Goal: Complete application form: Complete application form

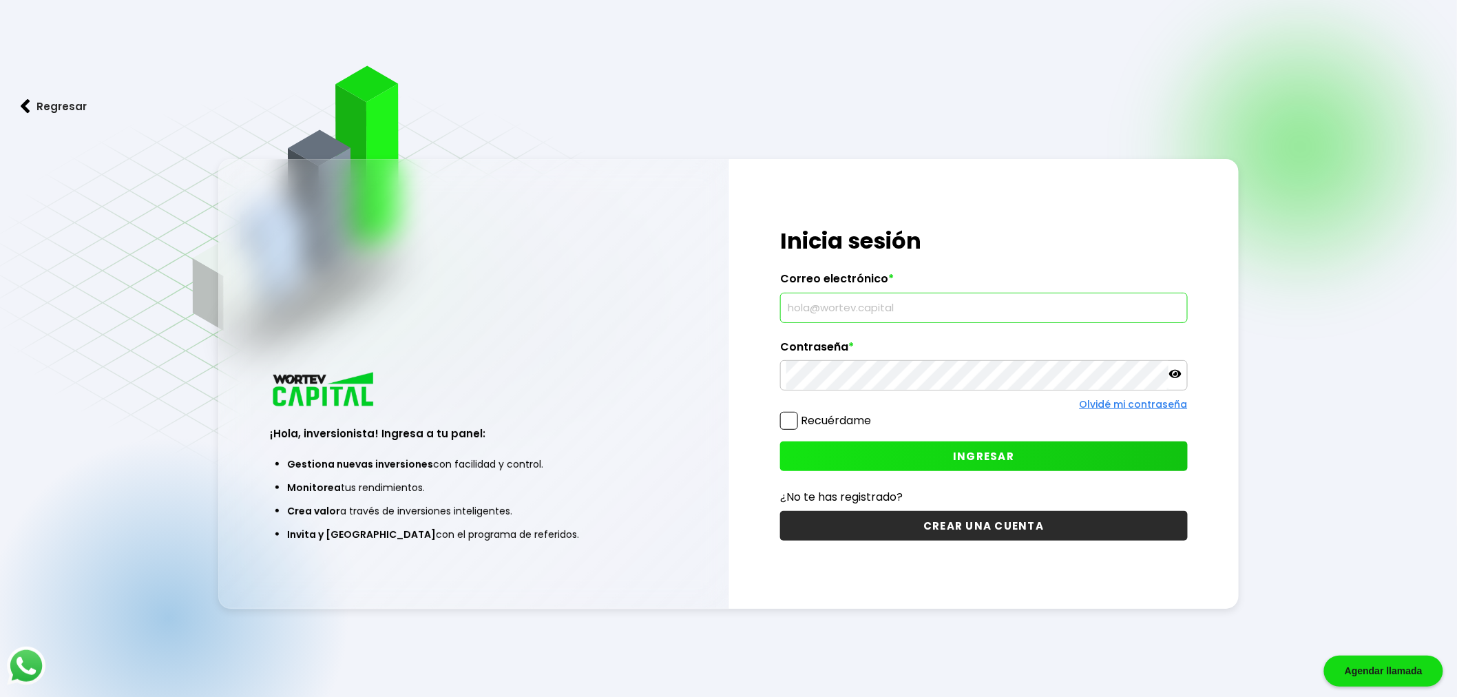
click at [858, 306] on input "text" at bounding box center [983, 307] width 395 height 29
type input "[EMAIL_ADDRESS][DOMAIN_NAME]"
click at [1132, 408] on link "Olvidé mi contraseña" at bounding box center [1134, 404] width 108 height 14
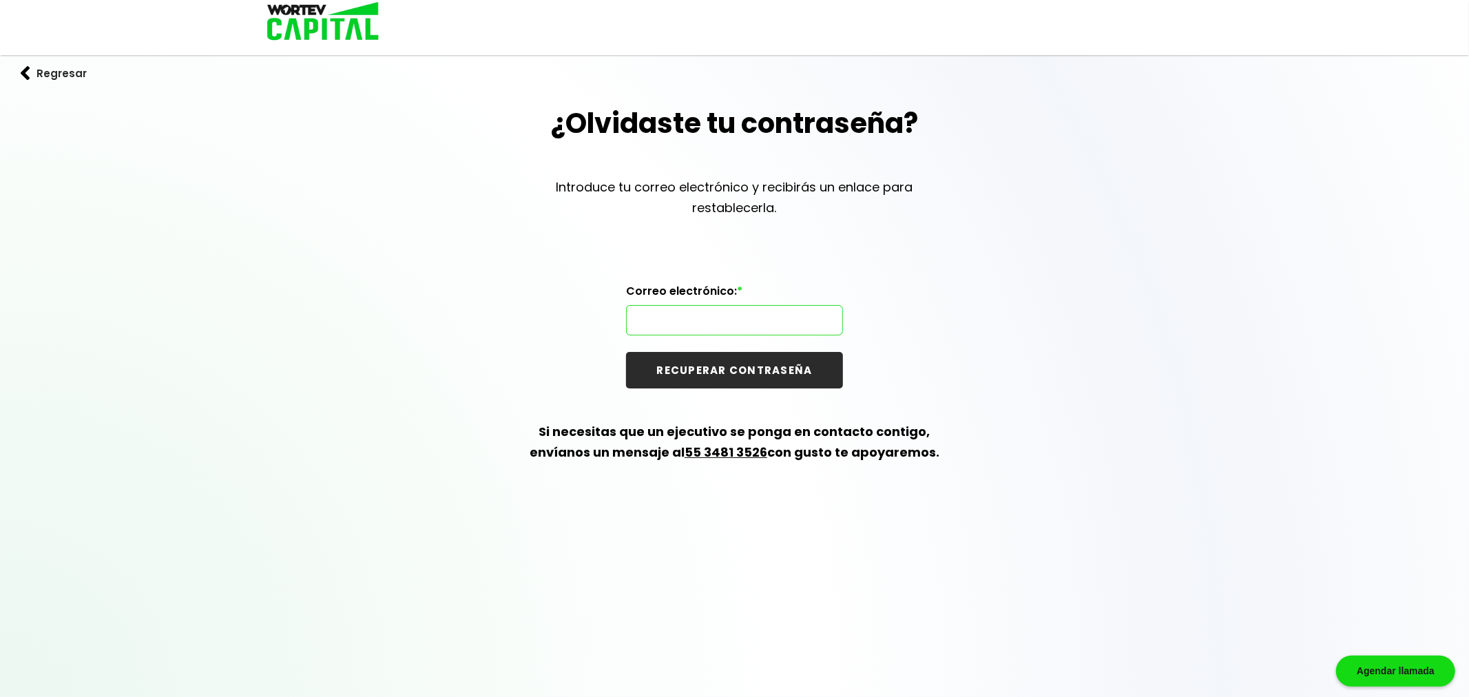
click at [711, 313] on input "text" at bounding box center [734, 320] width 205 height 29
type input "[EMAIL_ADDRESS][DOMAIN_NAME]"
click at [626, 352] on button "RECUPERAR CONTRASEÑA" at bounding box center [734, 370] width 217 height 36
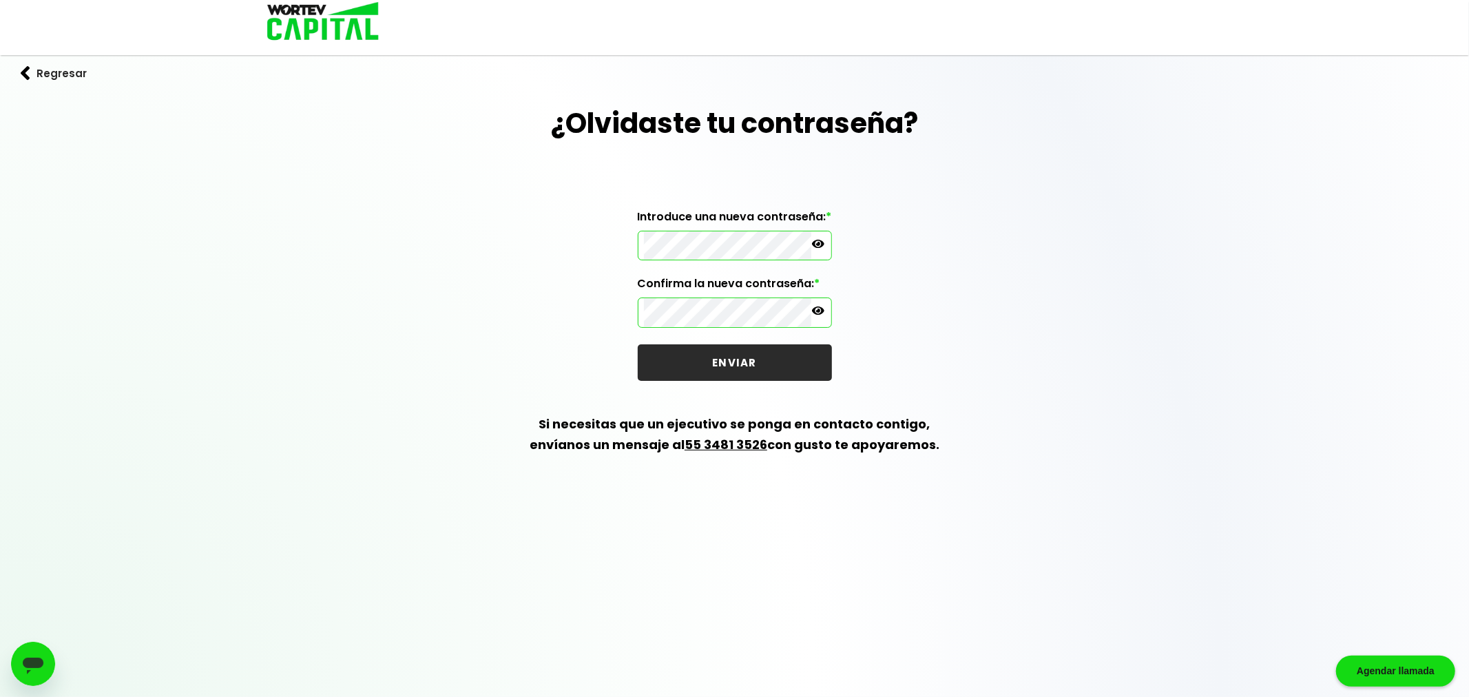
click at [731, 354] on button "ENVIAR" at bounding box center [735, 362] width 194 height 36
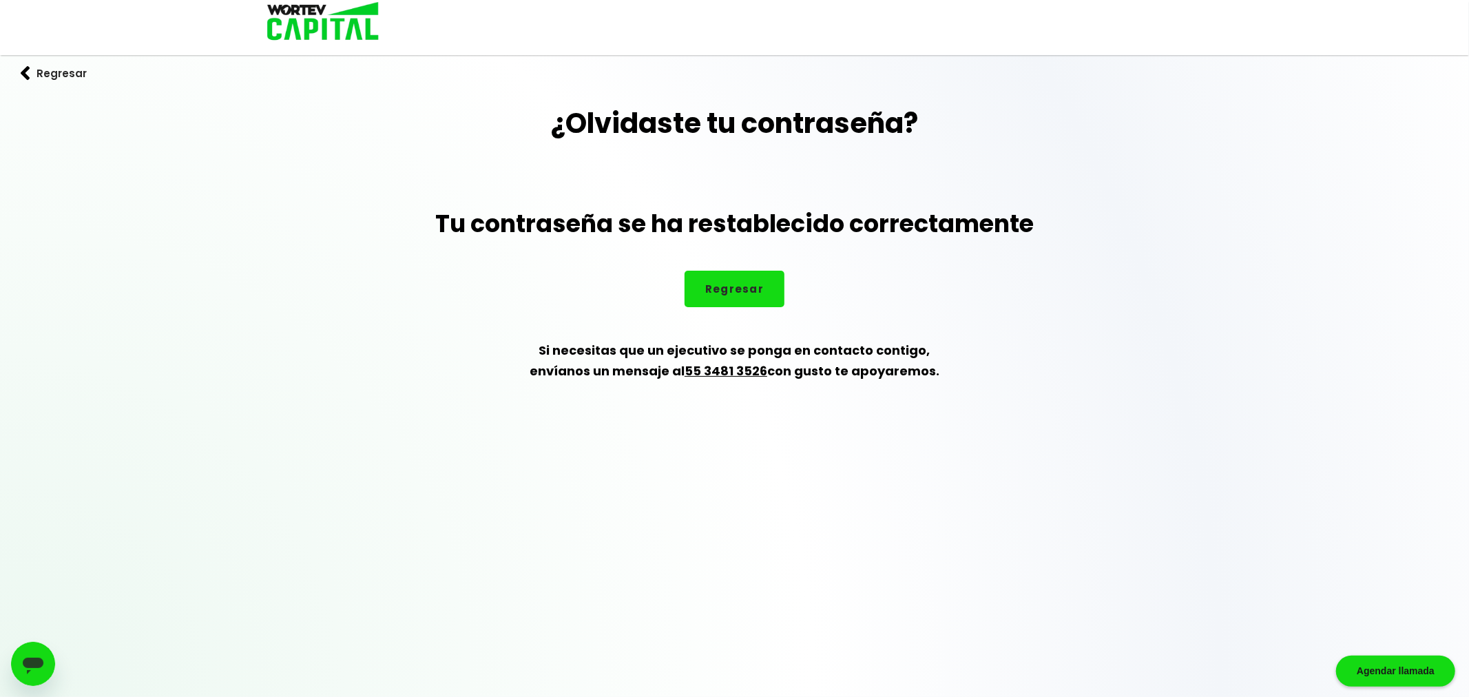
click at [733, 306] on div "¿Olvidaste tu contraseña? Tu contraseña se ha restablecido correctamente Regres…" at bounding box center [734, 259] width 1469 height 312
click at [740, 288] on button "Regresar" at bounding box center [734, 289] width 100 height 36
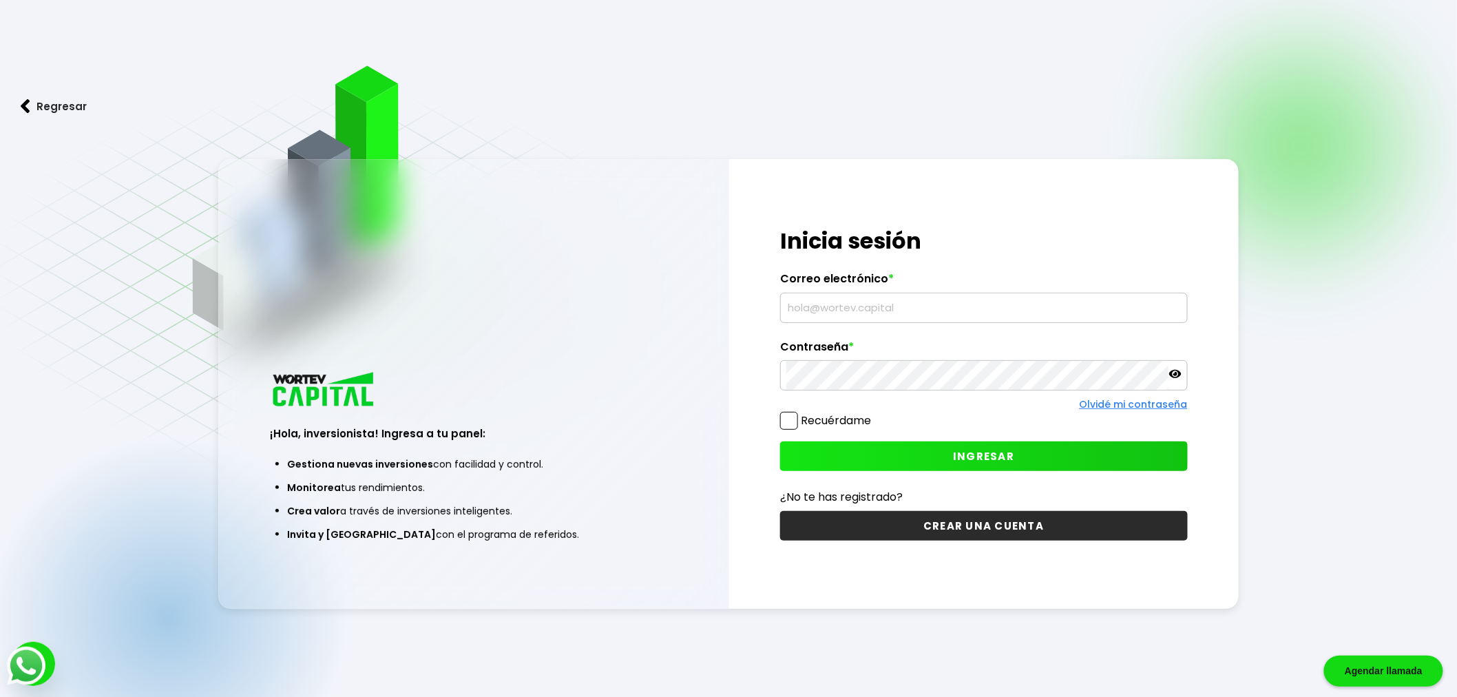
click at [836, 306] on input "text" at bounding box center [983, 307] width 395 height 29
type input "[EMAIL_ADDRESS][DOMAIN_NAME]"
click at [940, 452] on button "INGRESAR" at bounding box center [984, 456] width 408 height 30
click at [875, 313] on input "text" at bounding box center [983, 307] width 395 height 29
type input "[EMAIL_ADDRESS][DOMAIN_NAME]"
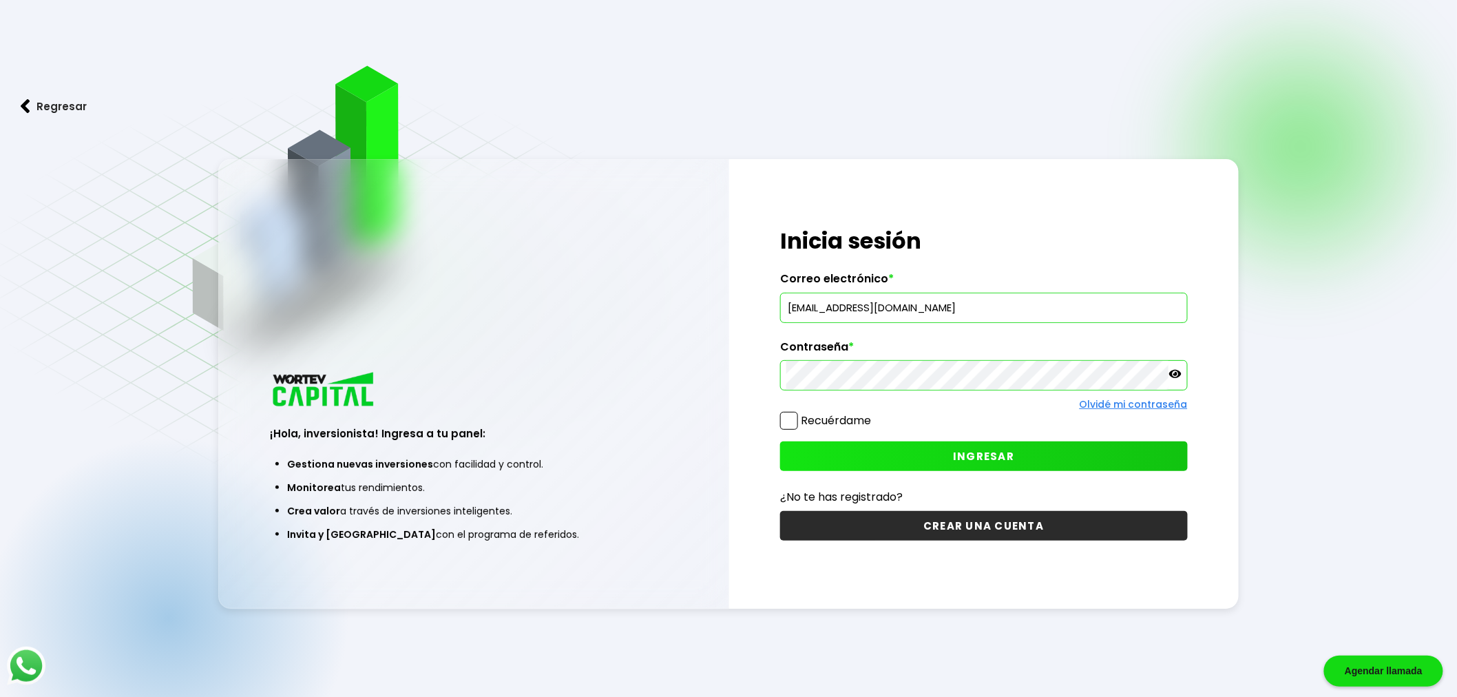
click at [953, 466] on button "INGRESAR" at bounding box center [984, 456] width 408 height 30
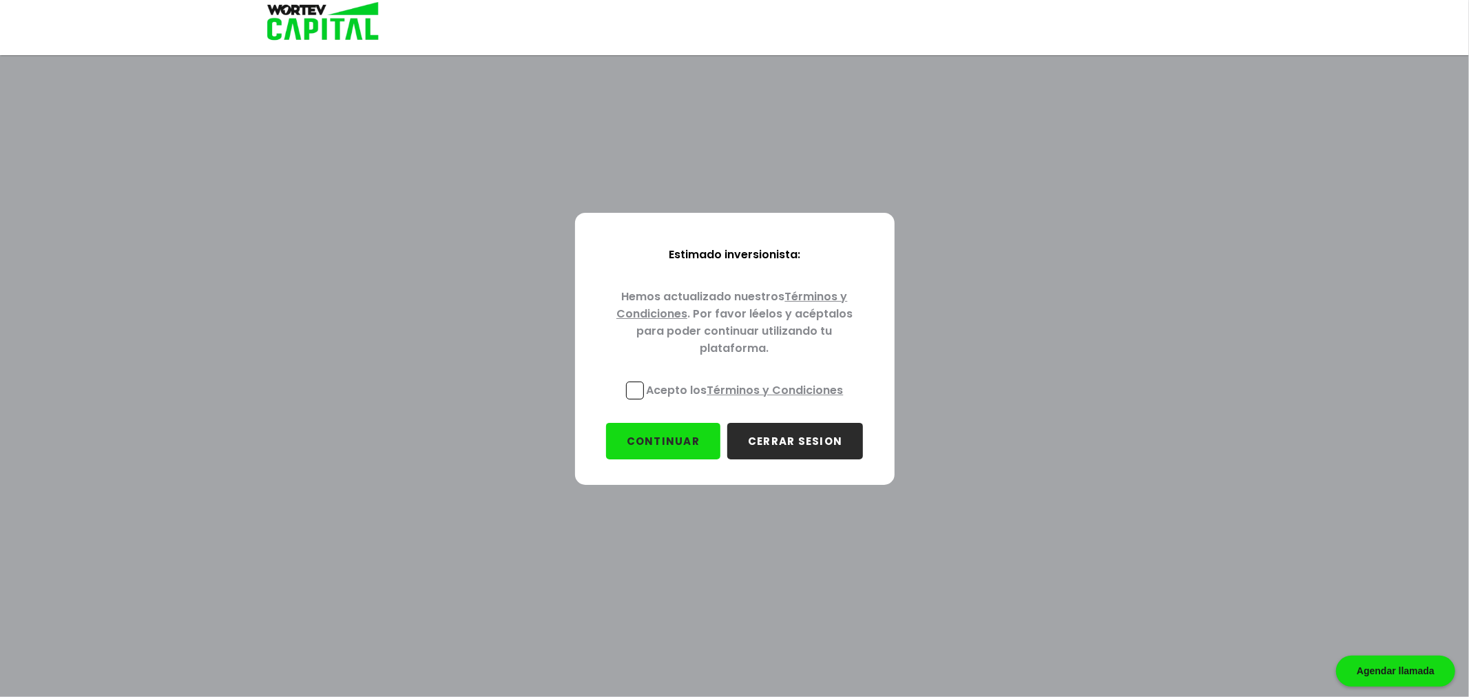
click at [656, 384] on p "Acepto los Términos y Condiciones" at bounding box center [745, 389] width 197 height 17
click at [748, 401] on input "Acepto los Términos y Condiciones" at bounding box center [748, 401] width 0 height 0
click at [669, 437] on button "CONTINUAR" at bounding box center [663, 441] width 114 height 36
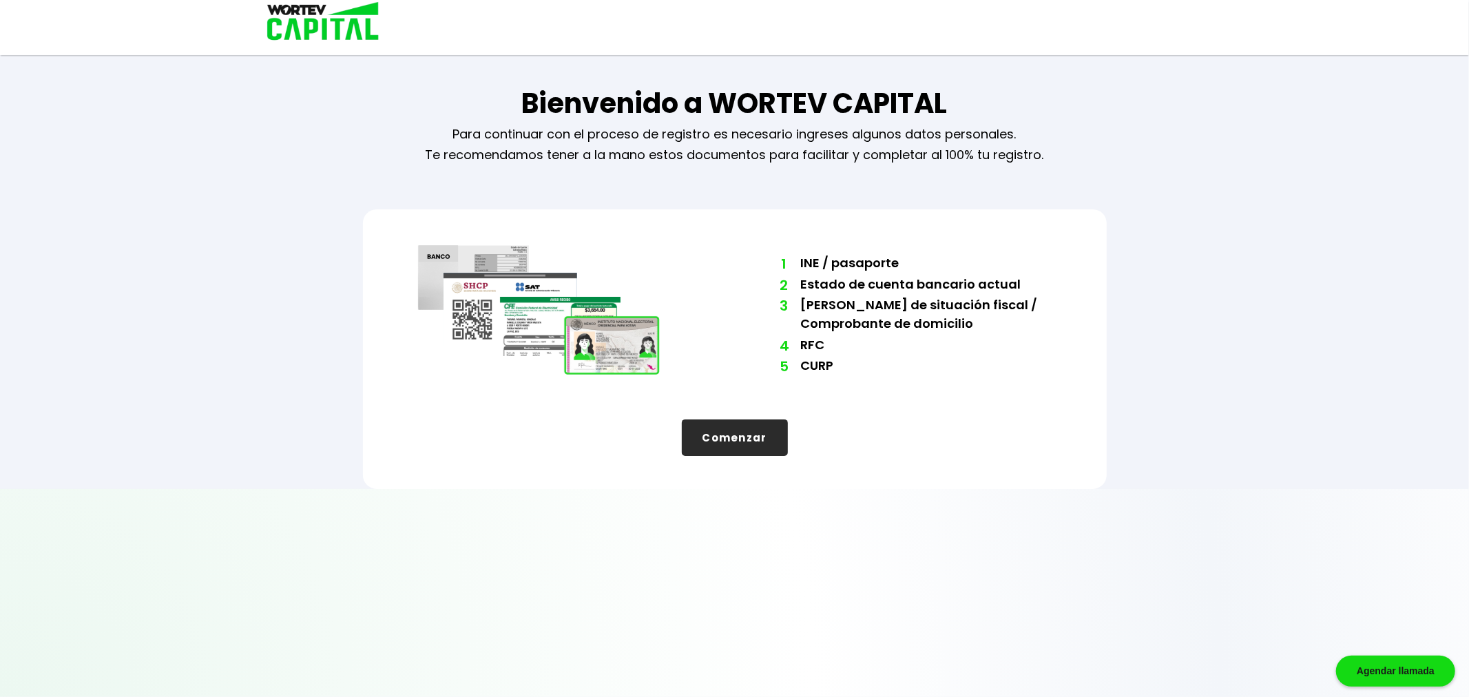
click at [760, 445] on button "Comenzar" at bounding box center [735, 437] width 106 height 36
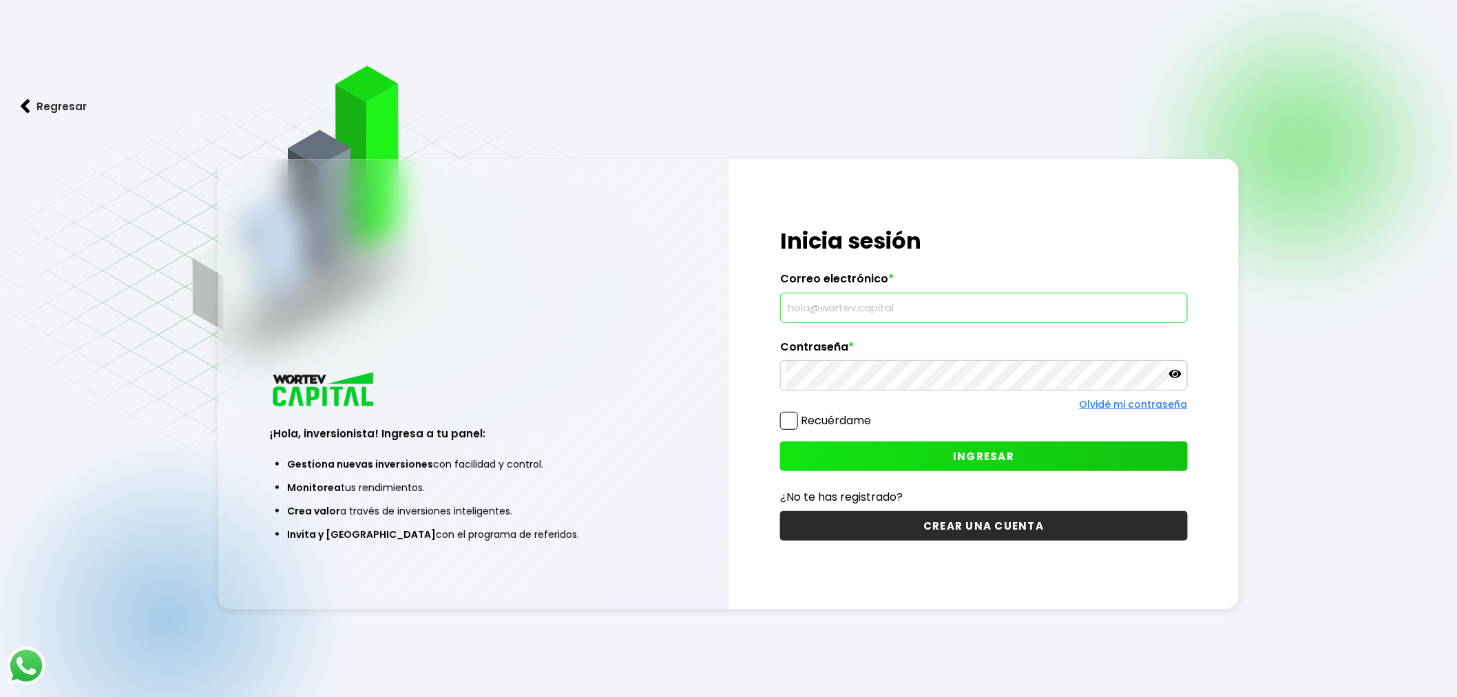
click at [940, 304] on input "text" at bounding box center [983, 307] width 395 height 29
type input "TRESLETRAS20@GMAIL.COM"
click at [1076, 466] on button "INGRESAR" at bounding box center [984, 456] width 408 height 30
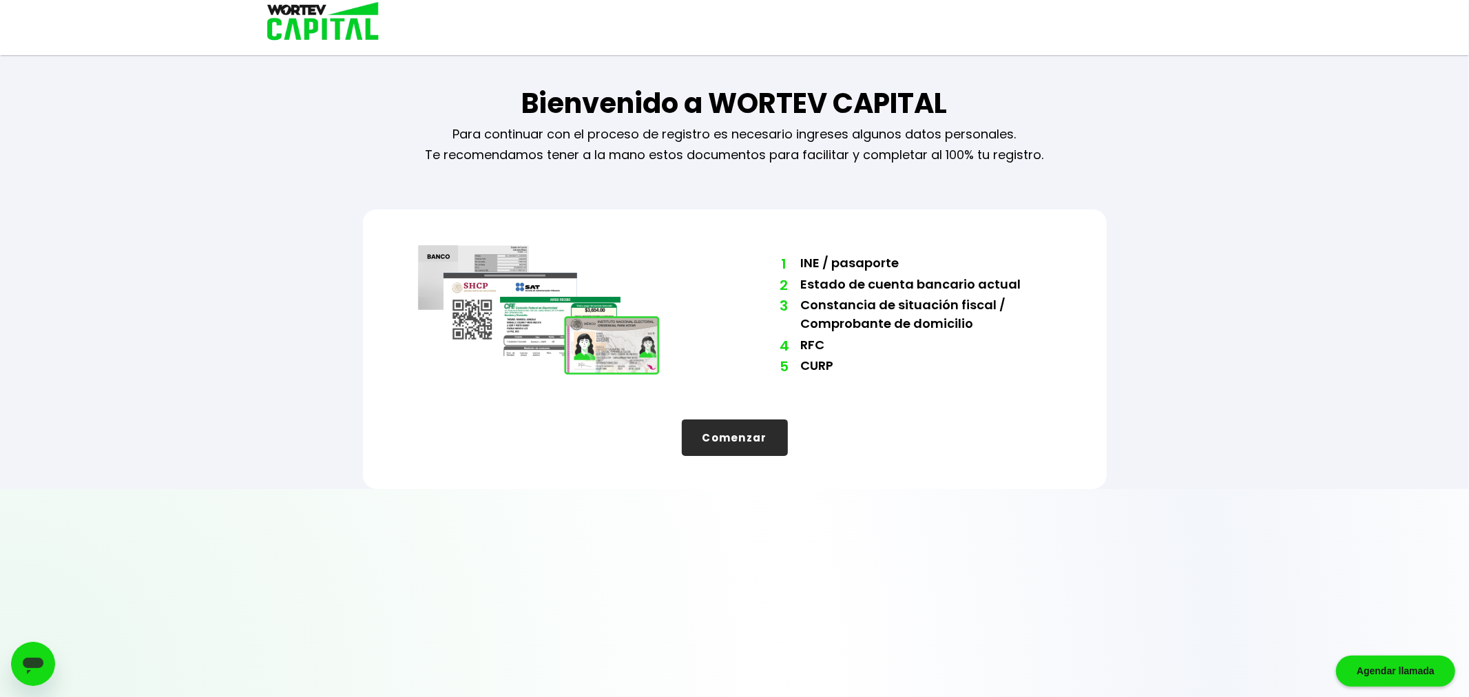
click at [746, 435] on button "Comenzar" at bounding box center [735, 437] width 106 height 36
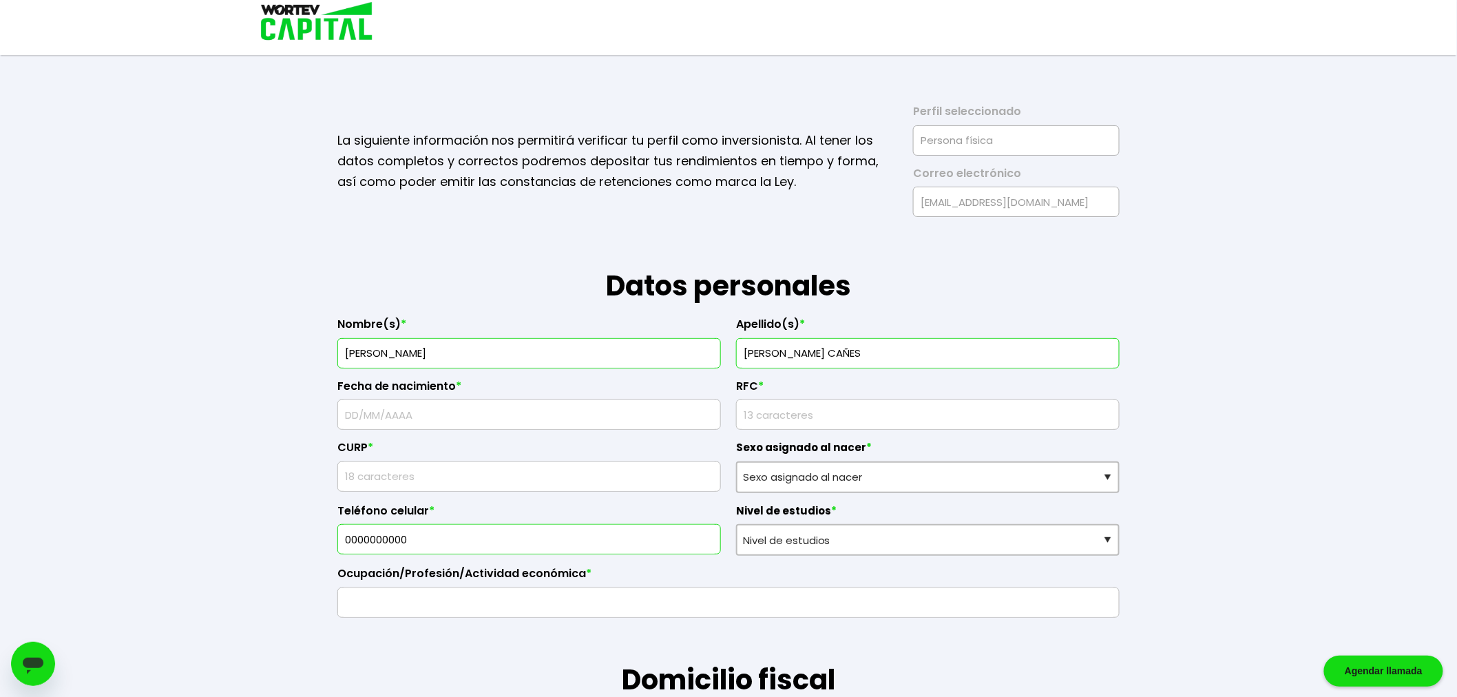
click at [573, 423] on input "text" at bounding box center [529, 414] width 371 height 29
type input "13/06/1996"
click at [800, 475] on select "Sexo asignado al nacer Hombre Mujer Prefiero no contestar" at bounding box center [928, 477] width 384 height 32
select select "Hombre"
click at [736, 461] on select "Sexo asignado al nacer Hombre Mujer Prefiero no contestar" at bounding box center [928, 477] width 384 height 32
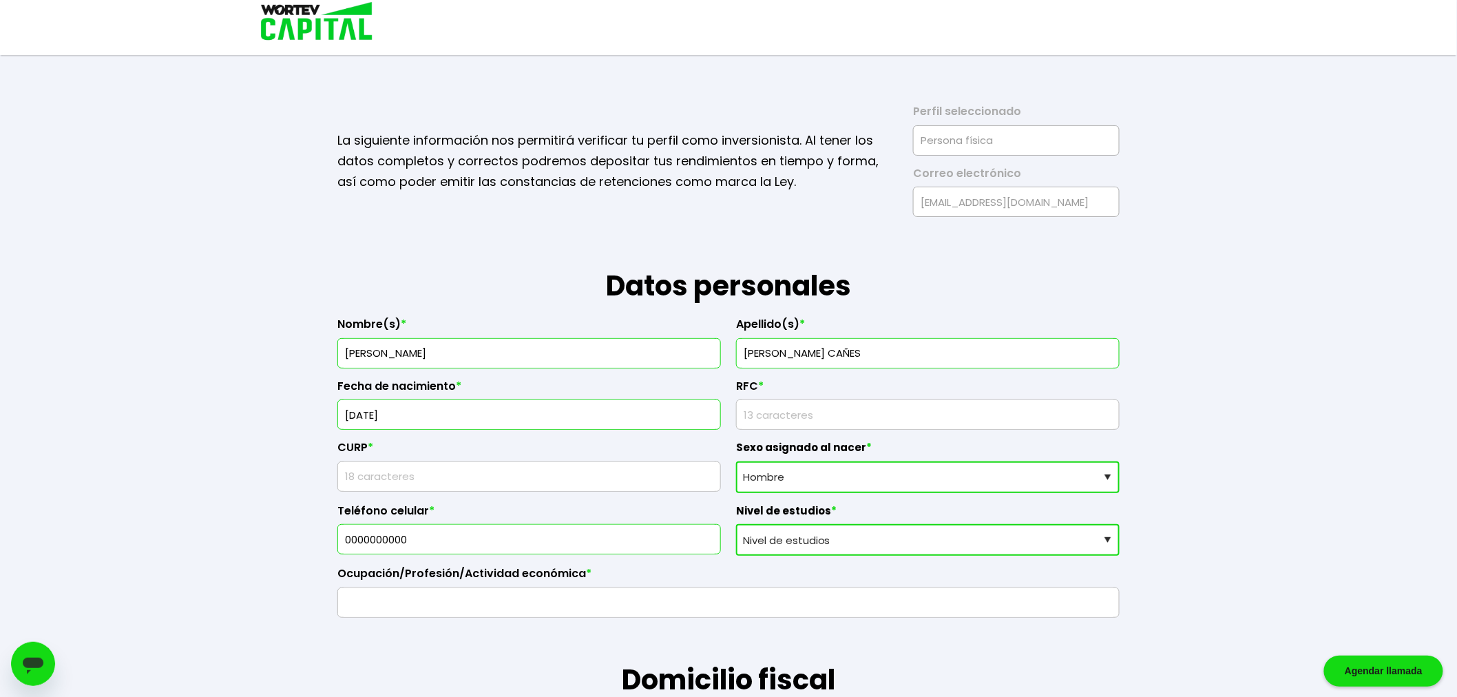
click at [830, 545] on select "Nivel de estudios Primaria Secundaria Bachillerato Licenciatura Posgrado" at bounding box center [928, 540] width 384 height 32
select select "Bachillerato"
click at [736, 524] on select "Nivel de estudios Primaria Secundaria Bachillerato Licenciatura Posgrado" at bounding box center [928, 540] width 384 height 32
click at [589, 541] on input "0000000000" at bounding box center [529, 539] width 371 height 29
type input "0"
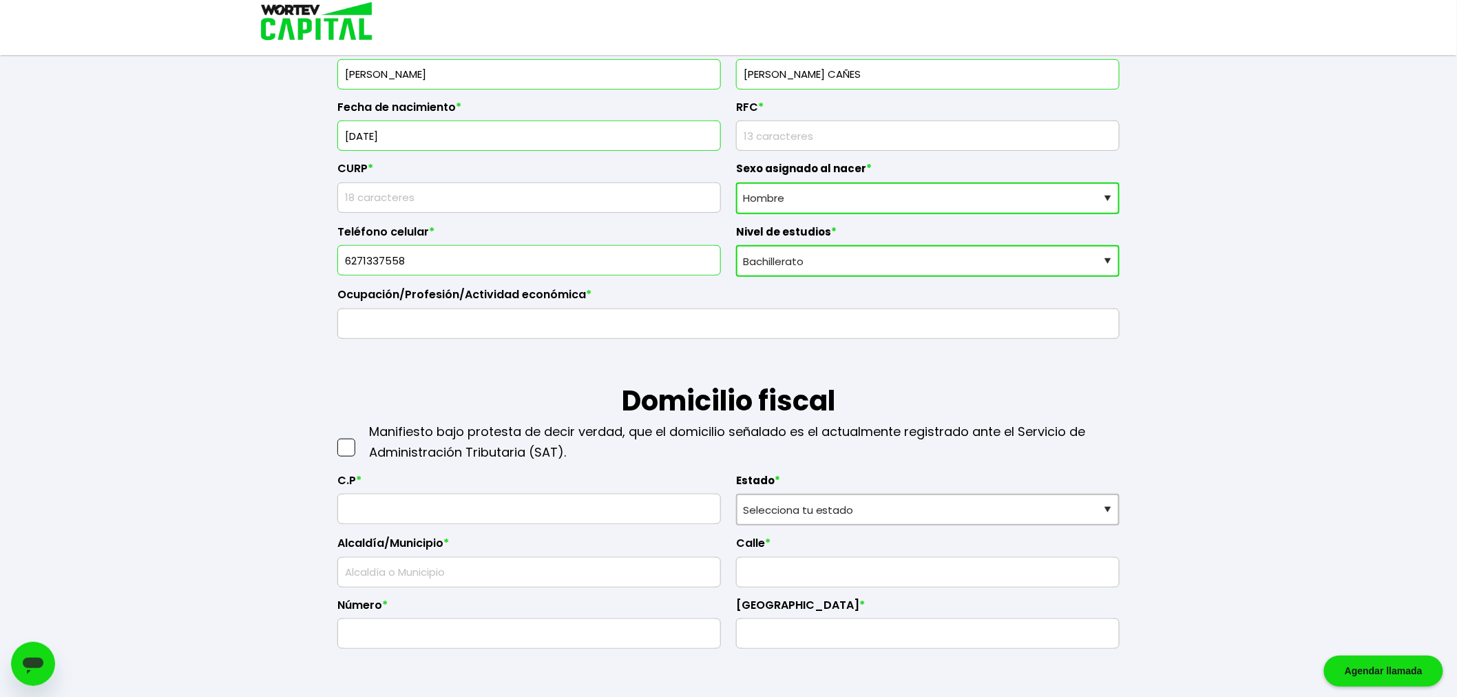
scroll to position [306, 0]
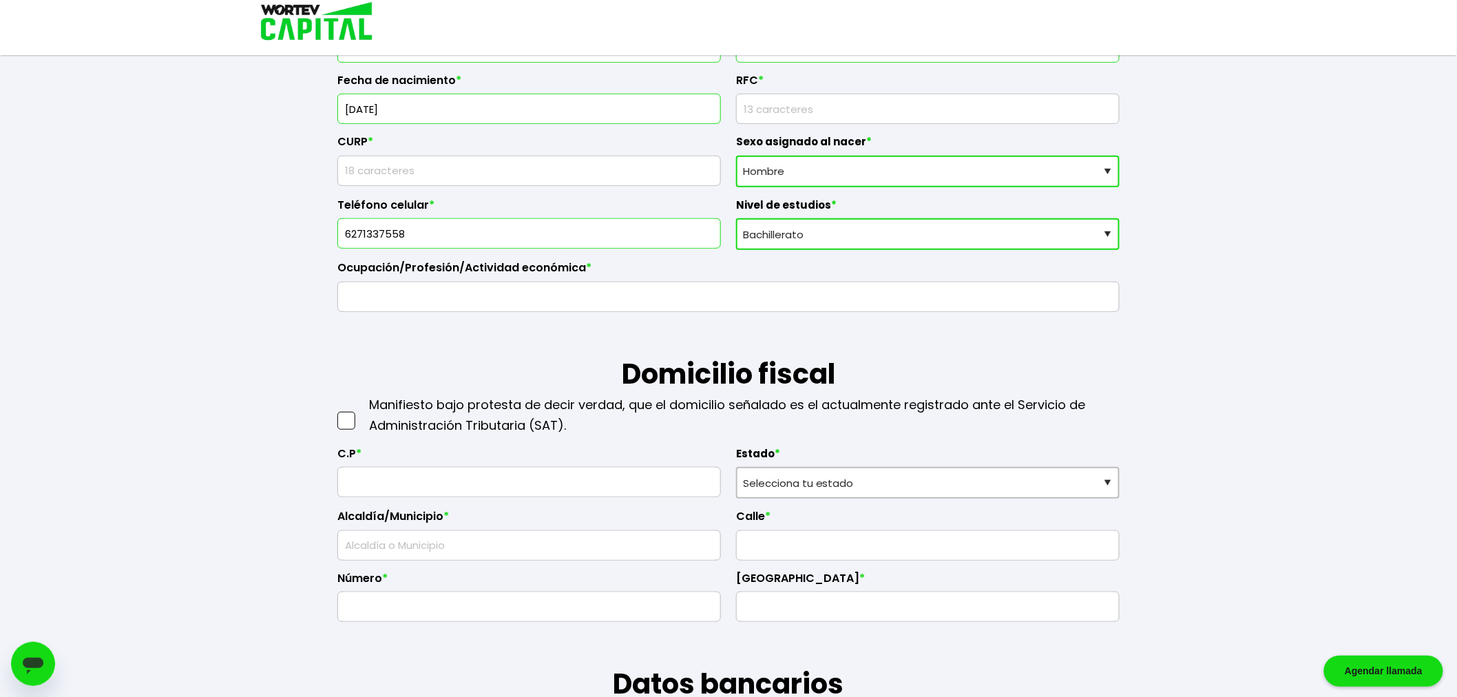
type input "6271337558"
click at [377, 486] on input "text" at bounding box center [529, 482] width 371 height 29
type input "33826"
click at [858, 485] on select "Selecciona tu estado Aguascalientes Baja California Baja California Sur Campech…" at bounding box center [928, 483] width 384 height 32
select select "CH"
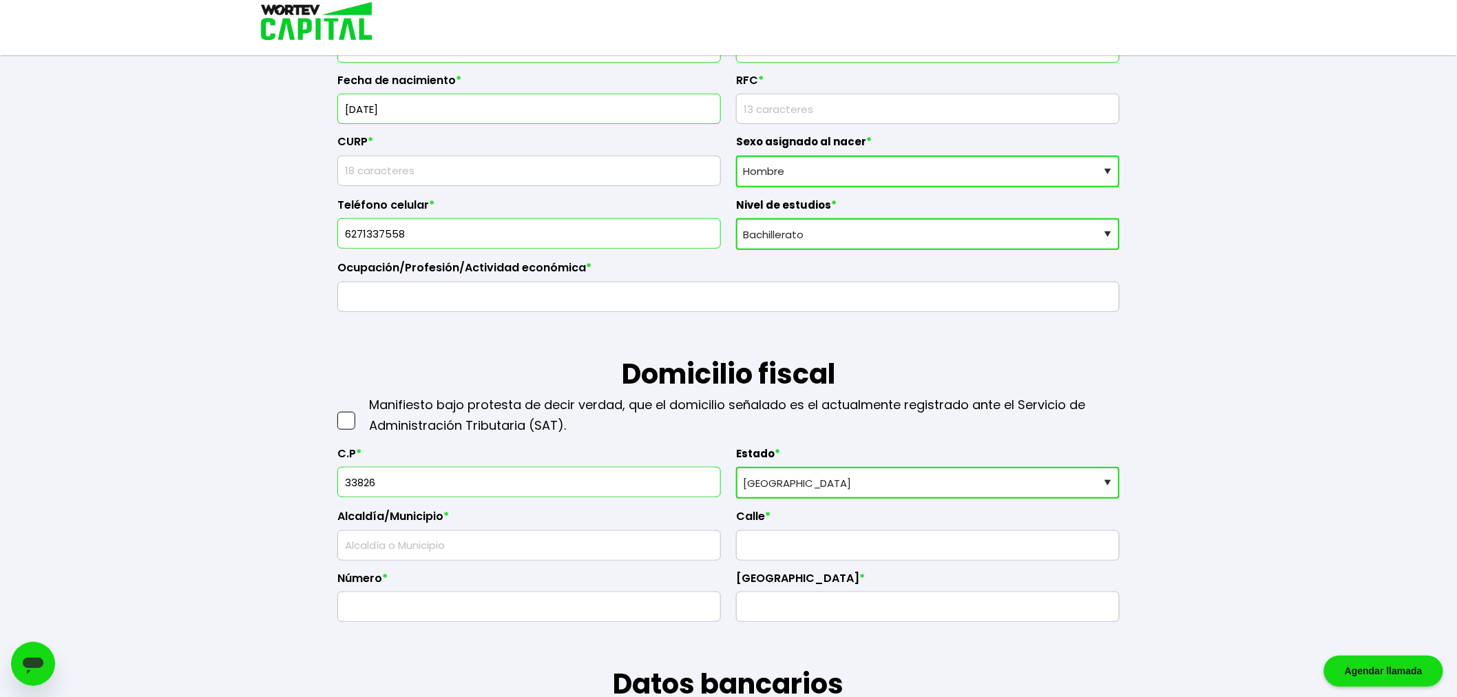
click at [736, 467] on select "Selecciona tu estado Aguascalientes Baja California Baja California Sur Campech…" at bounding box center [928, 483] width 384 height 32
type input "Hidalgo del Parral"
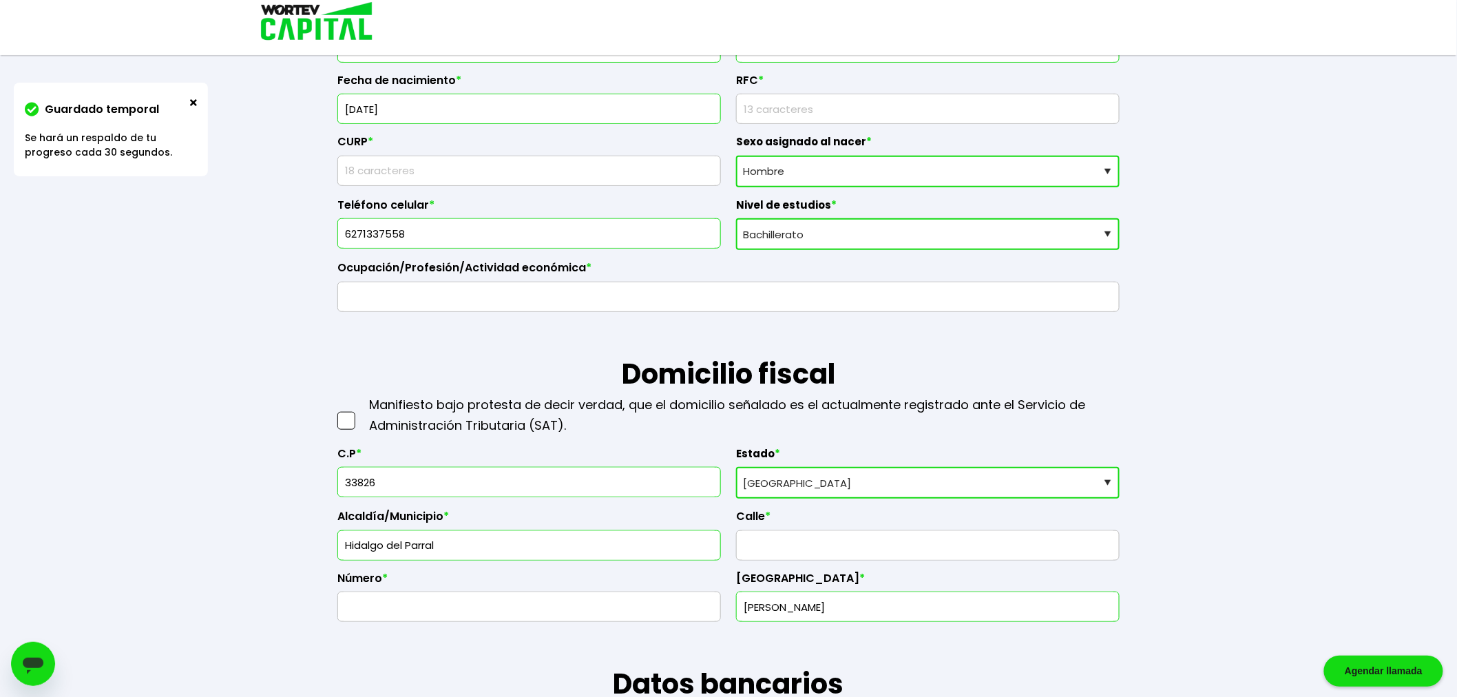
click at [789, 545] on input "text" at bounding box center [927, 545] width 371 height 29
click at [830, 611] on input "Che Guevara" at bounding box center [927, 606] width 371 height 29
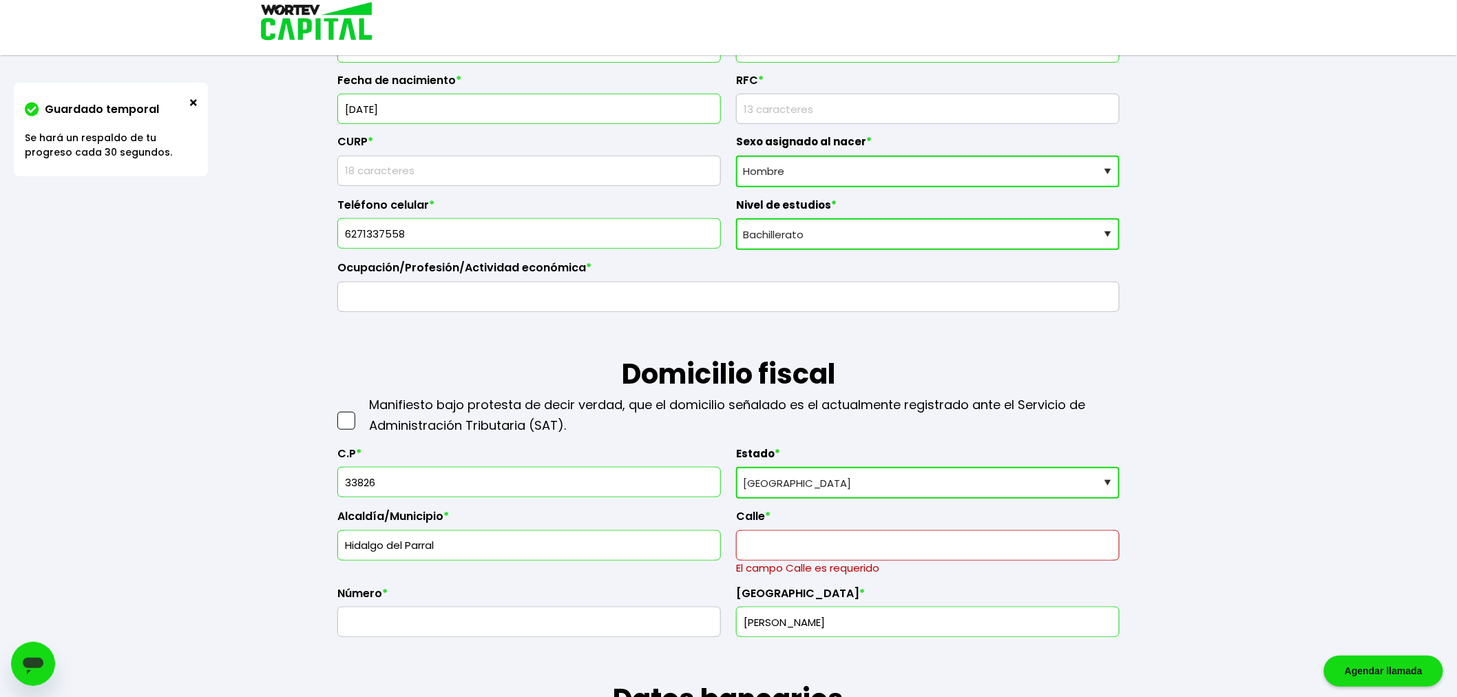
drag, startPoint x: 844, startPoint y: 618, endPoint x: 802, endPoint y: 620, distance: 42.7
click at [802, 620] on input "Che Guevara" at bounding box center [927, 621] width 371 height 29
click at [813, 618] on input "raChe Gueva" at bounding box center [927, 621] width 371 height 29
type input "r"
type input "p"
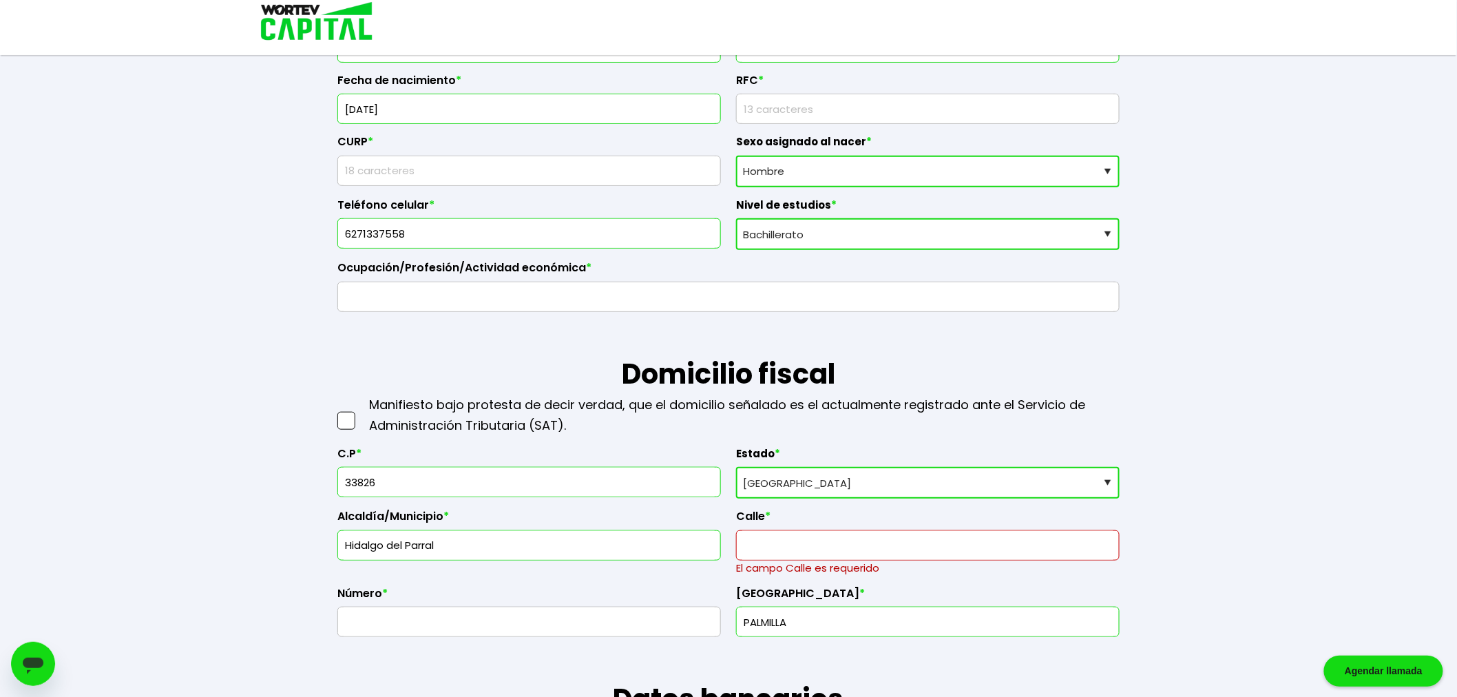
type input "PALMILLA"
click at [625, 622] on input "text" at bounding box center [529, 621] width 371 height 29
type input "84"
click at [919, 556] on input "text" at bounding box center [927, 545] width 371 height 29
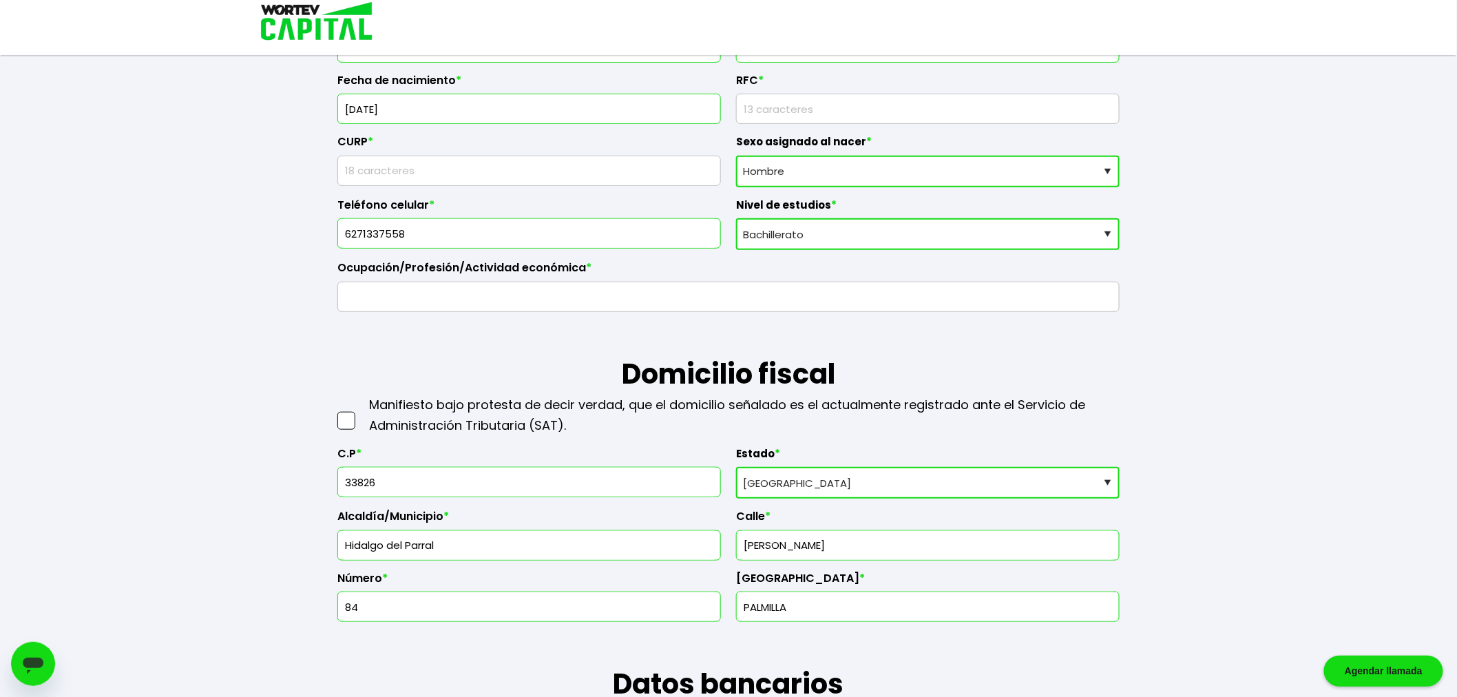
type input "ADOLFO RUIZ CORTINEZ"
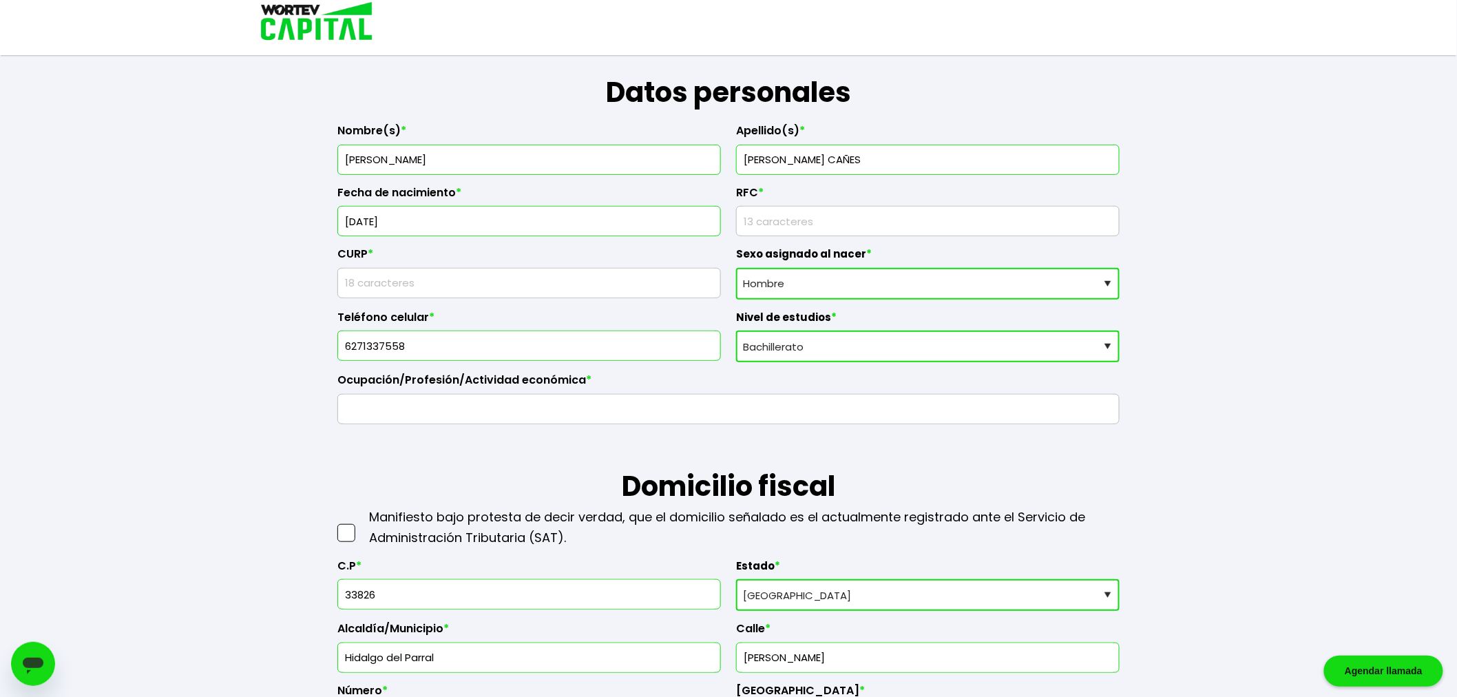
scroll to position [153, 0]
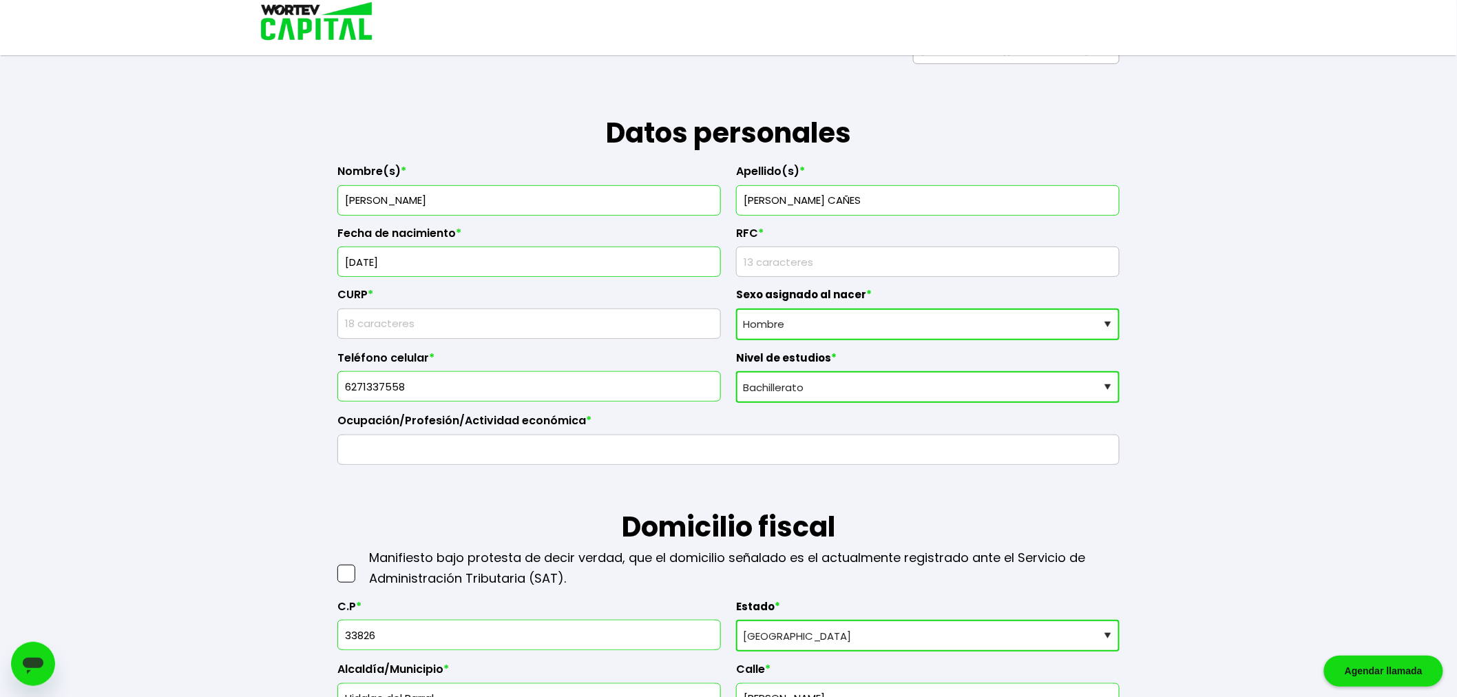
click at [349, 575] on span at bounding box center [346, 574] width 18 height 18
click at [361, 567] on input "checkbox" at bounding box center [361, 567] width 0 height 0
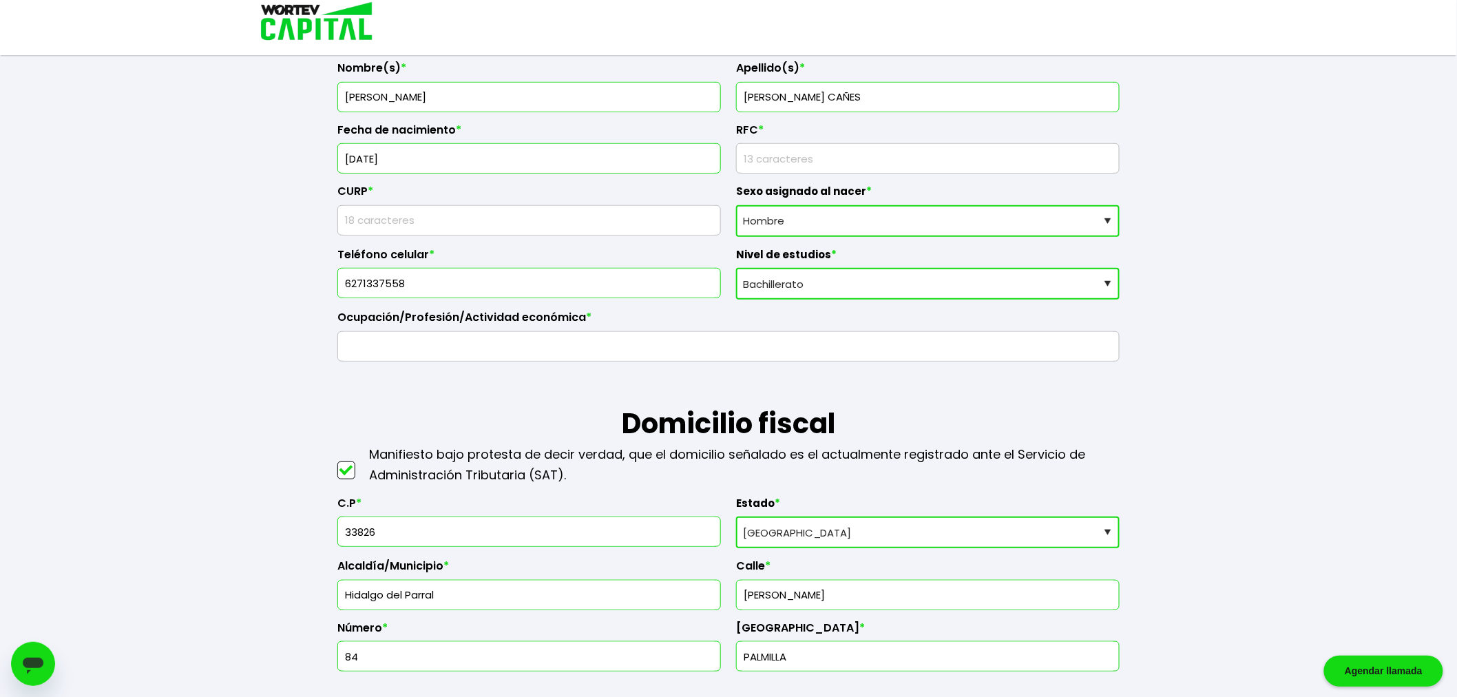
scroll to position [229, 0]
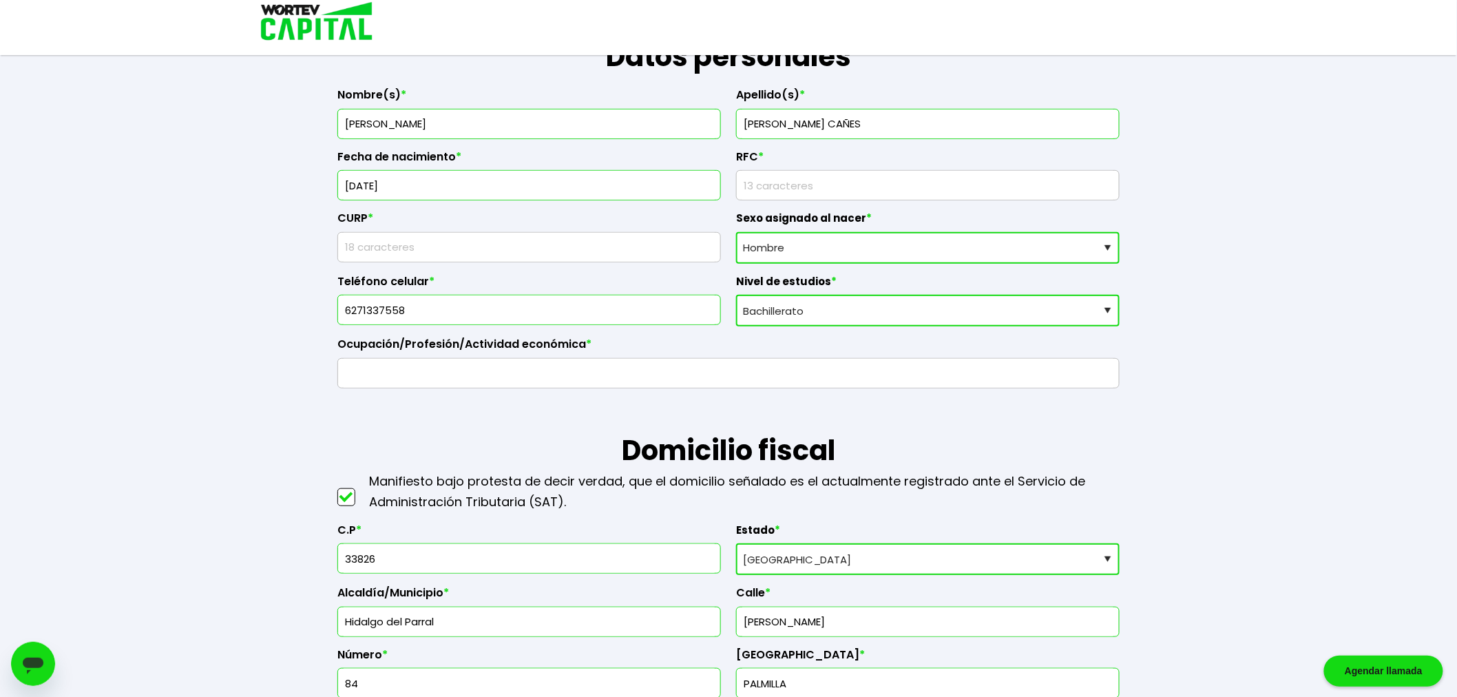
click at [457, 381] on input "text" at bounding box center [729, 373] width 770 height 29
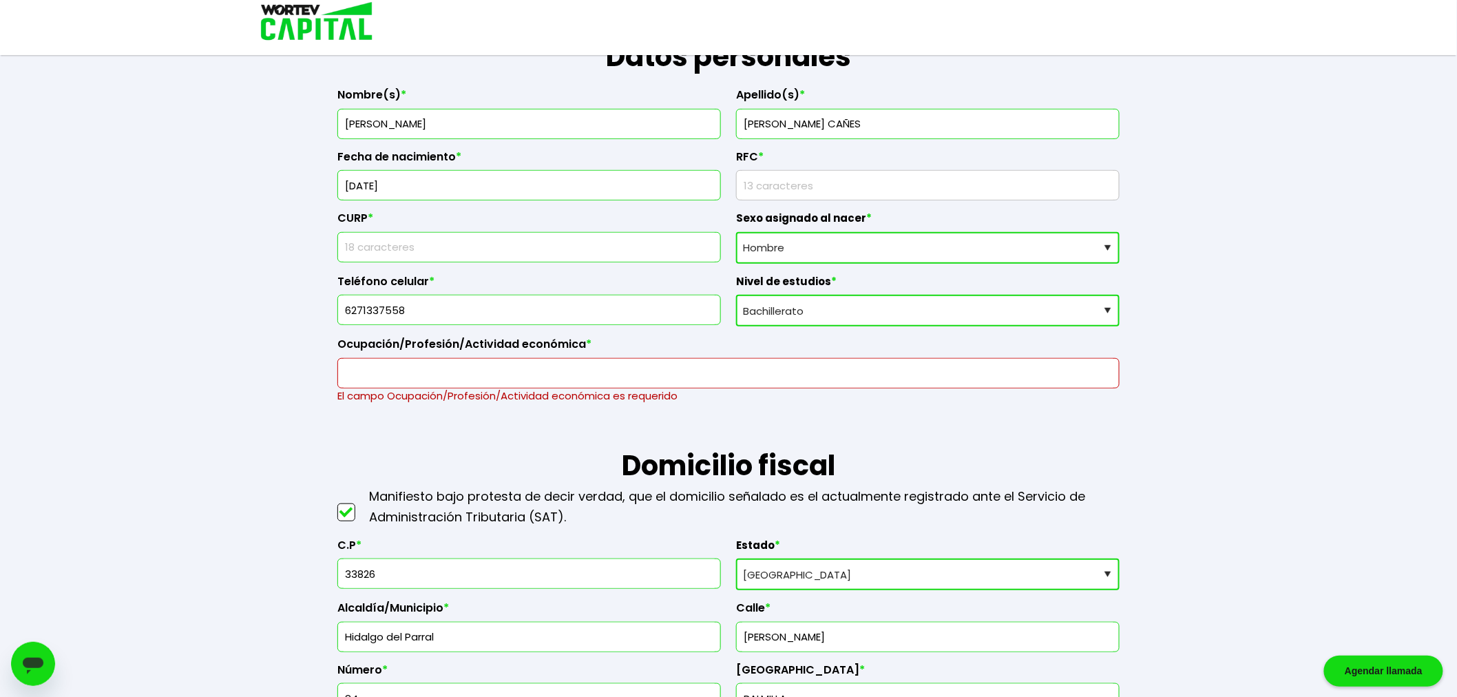
click at [530, 251] on input "text" at bounding box center [529, 247] width 371 height 29
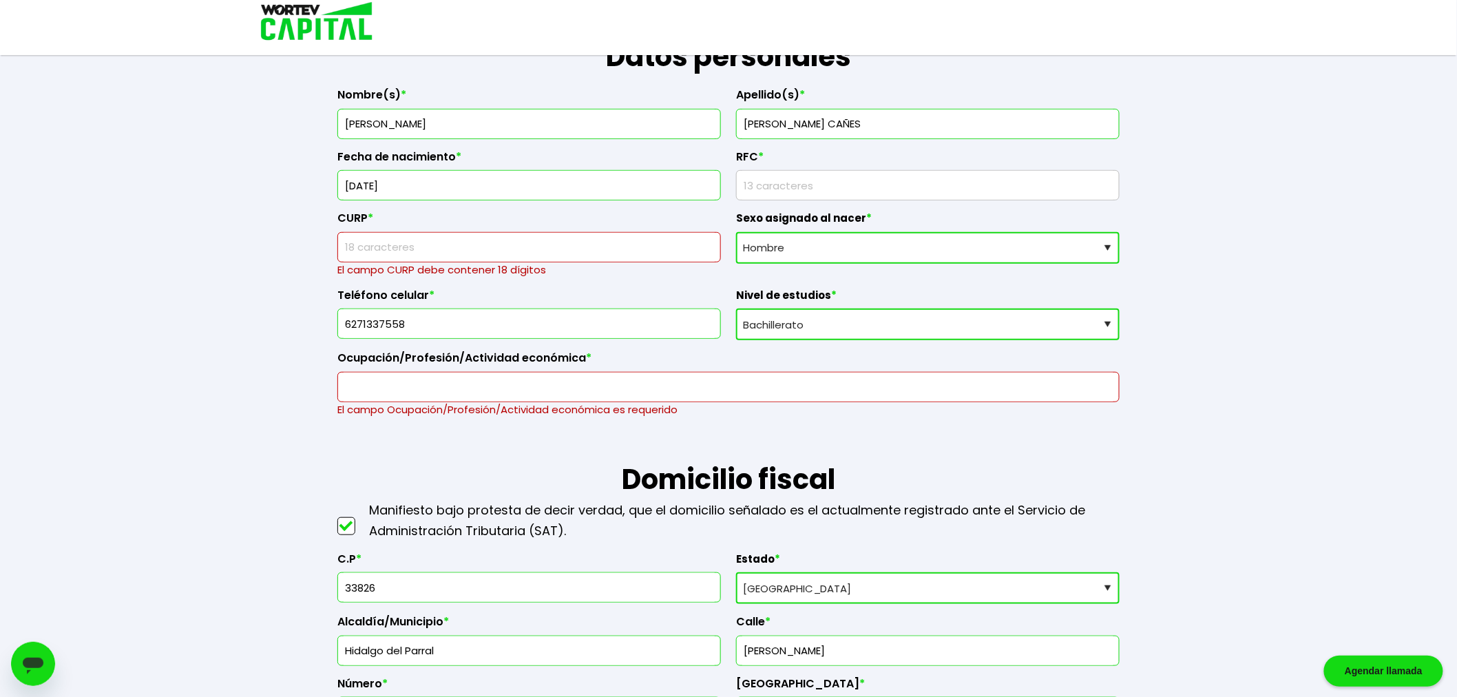
click at [551, 260] on input "text" at bounding box center [529, 247] width 371 height 29
paste input "NECT960613HCHXZD02"
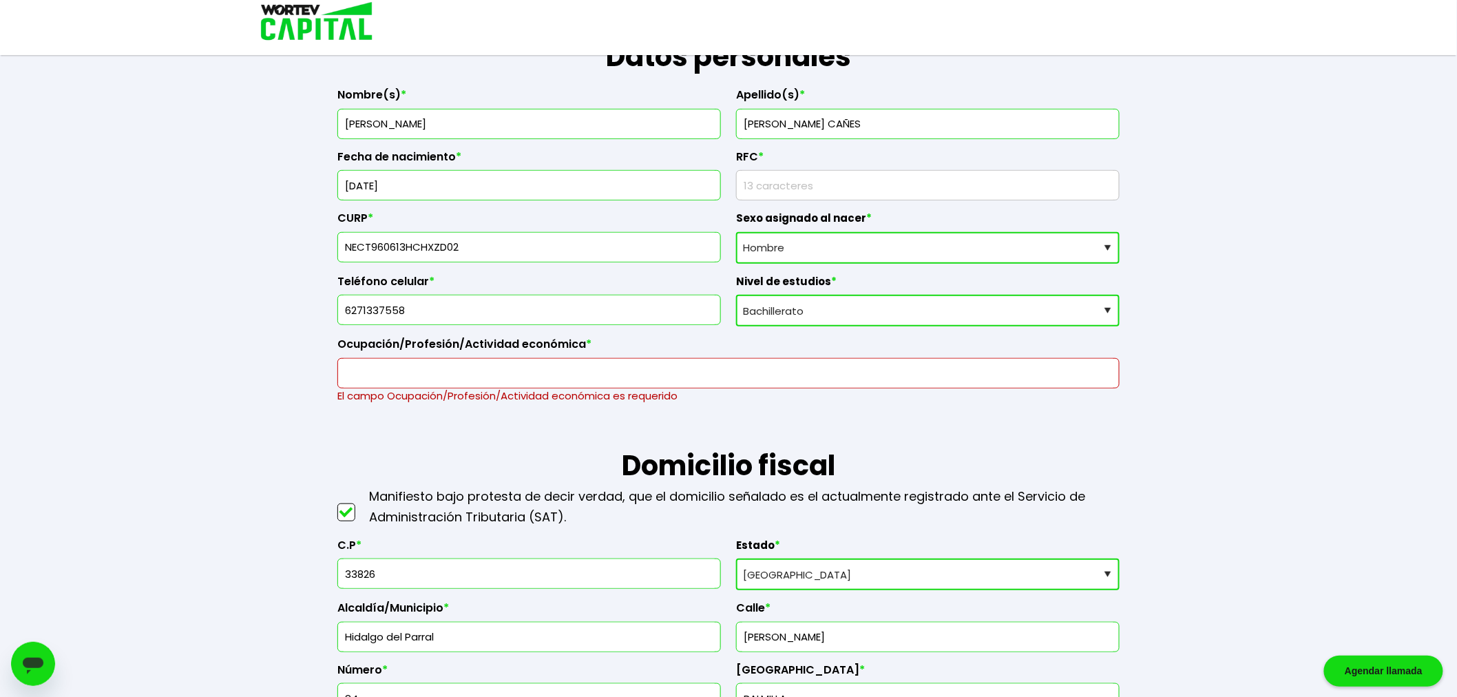
type input "NECT960613HCHXZD02"
click at [772, 193] on input "rfc" at bounding box center [927, 185] width 371 height 29
paste input "NECT9606132M2"
type input "NECT9606132M2"
click at [592, 388] on p "El campo Ocupación/Profesión/Actividad económica es requerido" at bounding box center [728, 395] width 782 height 15
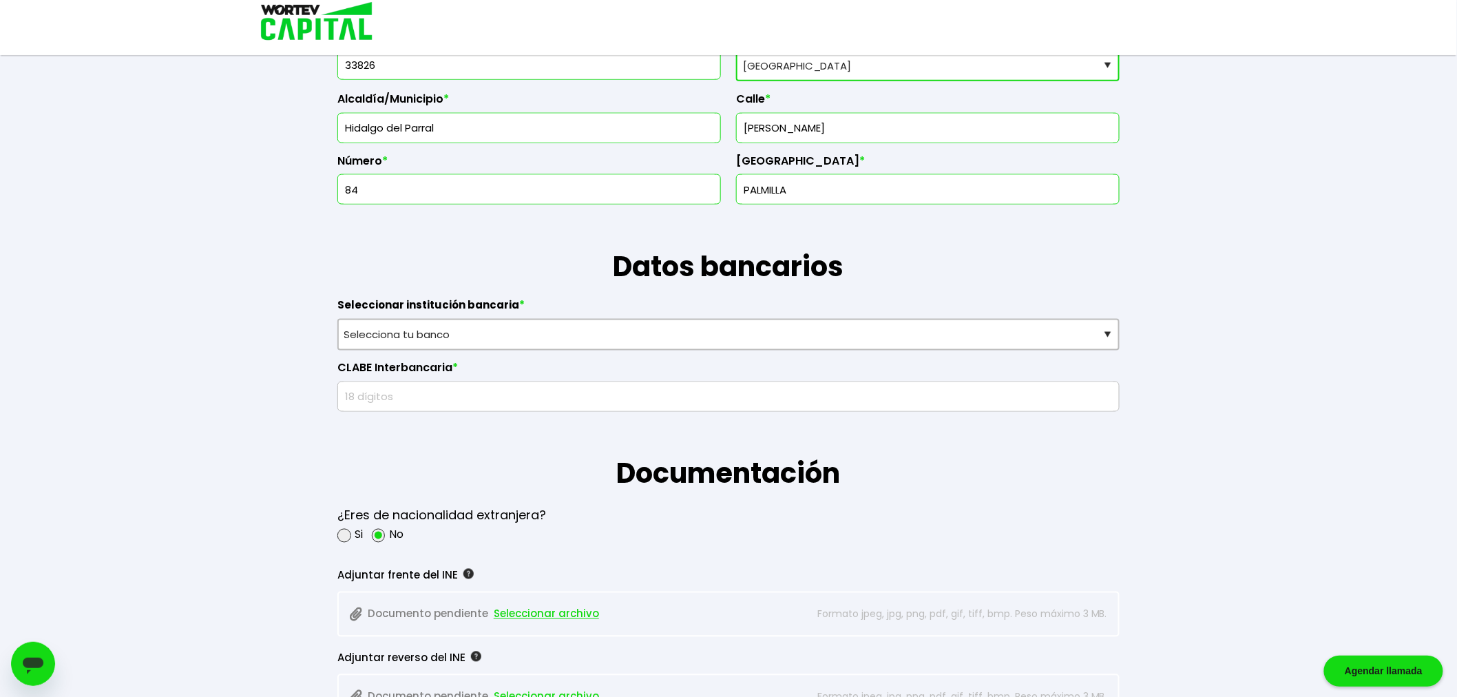
scroll to position [841, 0]
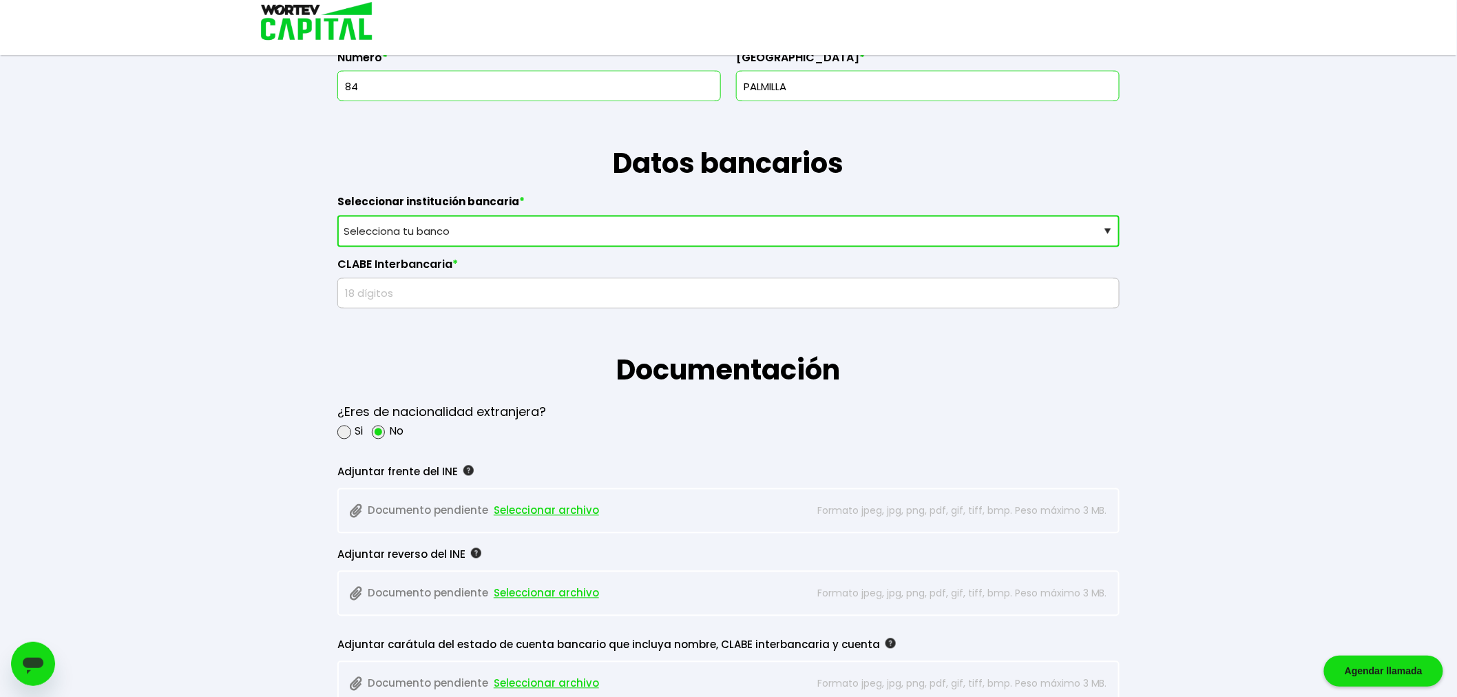
click at [1109, 234] on select "Selecciona tu banco ABC Capital Actinver Afirme Albo ASP Banamex Banbajio Banco…" at bounding box center [728, 232] width 782 height 32
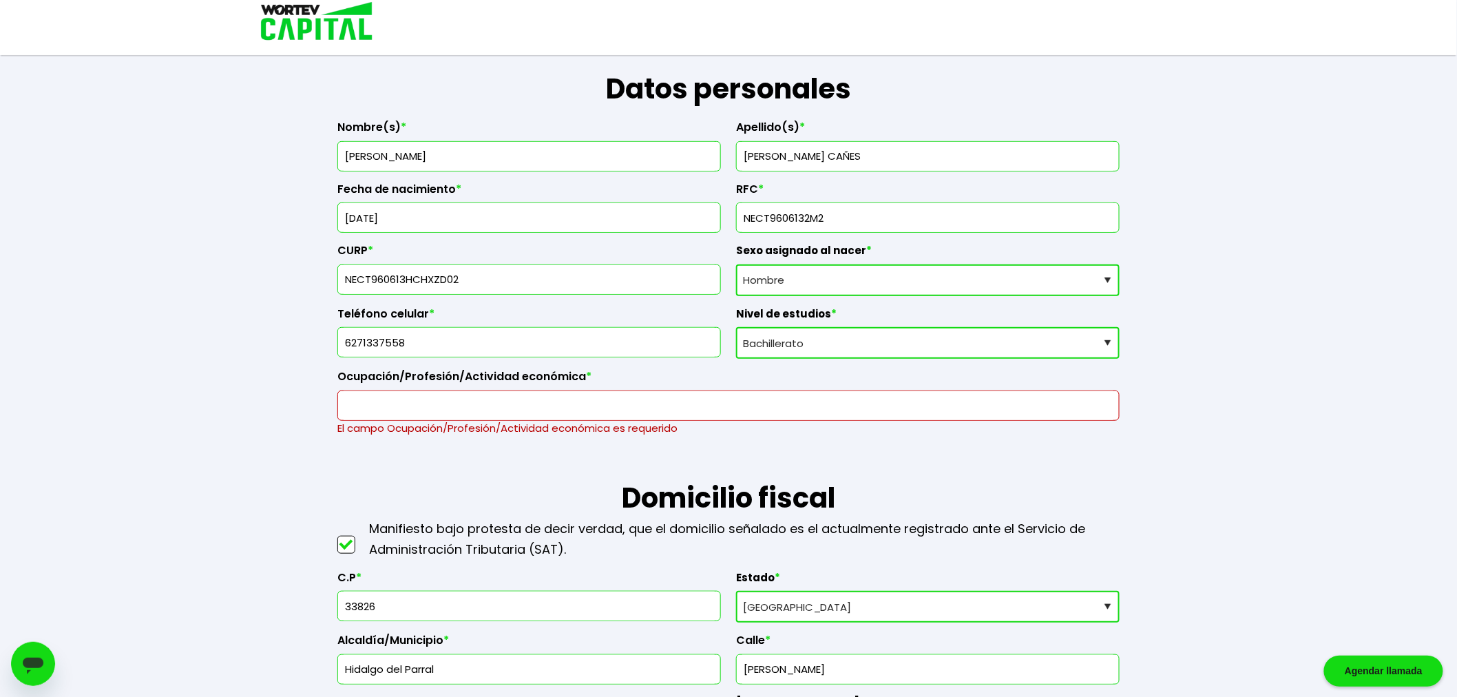
scroll to position [0, 0]
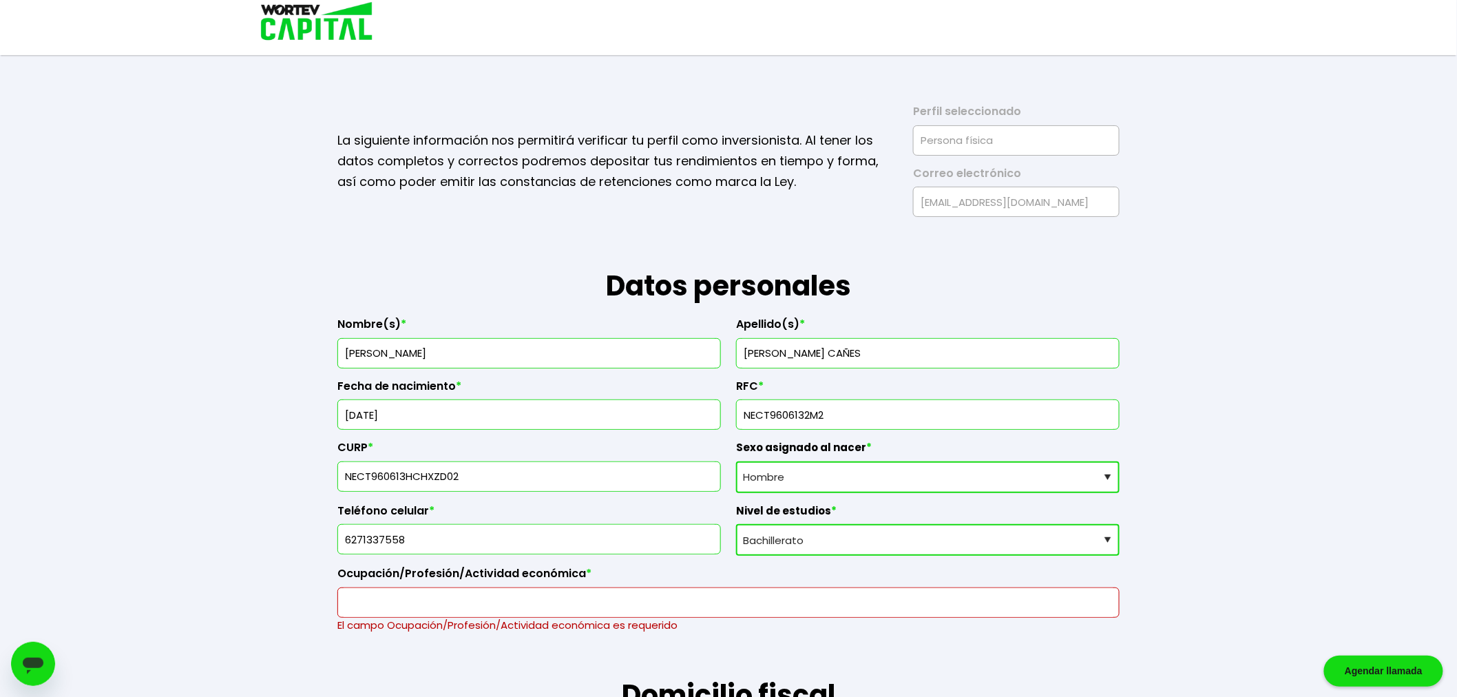
drag, startPoint x: 939, startPoint y: 427, endPoint x: 706, endPoint y: 438, distance: 233.7
click at [706, 438] on div "Nombre(s) * TEODORO ANTONIO Apellido(s) * NEVAREZ CAÑES Fecha de nacimiento * 1…" at bounding box center [728, 469] width 782 height 326
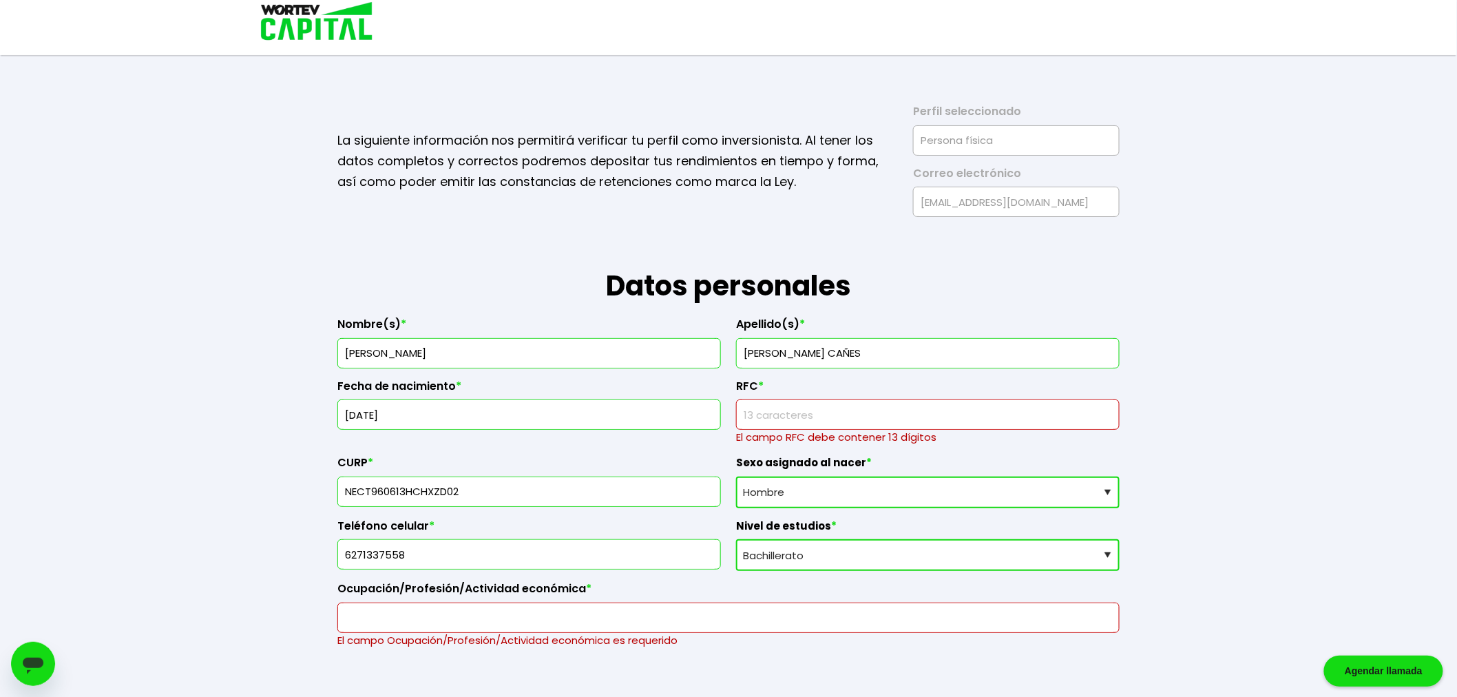
drag, startPoint x: 455, startPoint y: 423, endPoint x: 320, endPoint y: 441, distance: 136.9
drag, startPoint x: 439, startPoint y: 493, endPoint x: 304, endPoint y: 493, distance: 134.3
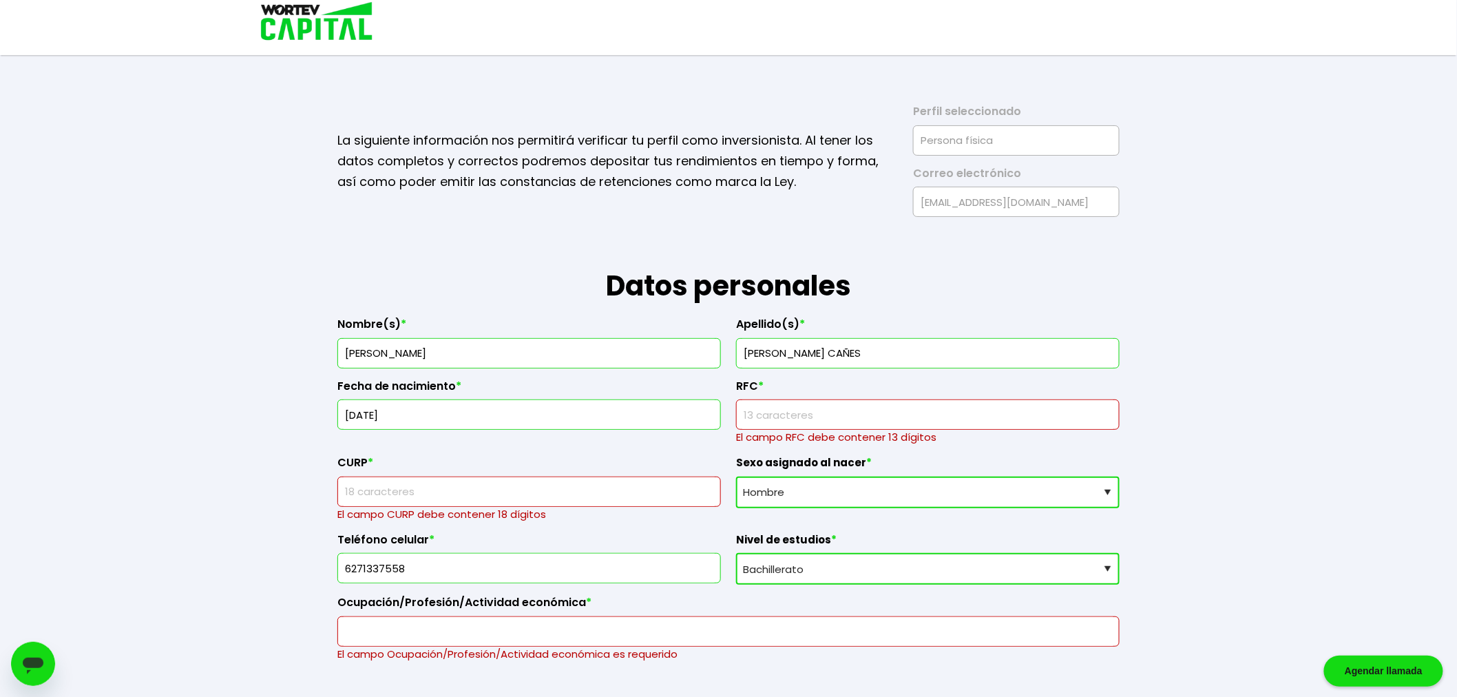
drag, startPoint x: 825, startPoint y: 346, endPoint x: 703, endPoint y: 359, distance: 122.5
click at [703, 358] on div "Nombre(s) * TEODORO ANTONIO Apellido(s) * NEVAREZ CAÑES Fecha de nacimiento * 1…" at bounding box center [728, 483] width 782 height 355
